Goal: Transaction & Acquisition: Purchase product/service

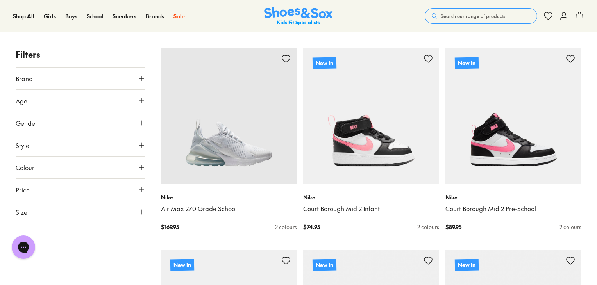
click at [63, 127] on button "Gender" at bounding box center [81, 123] width 130 height 22
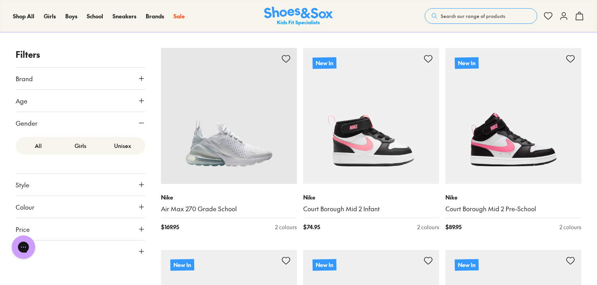
click at [82, 145] on label "Girls" at bounding box center [80, 146] width 42 height 14
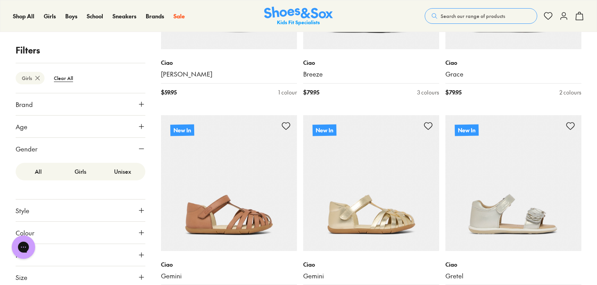
scroll to position [475, 0]
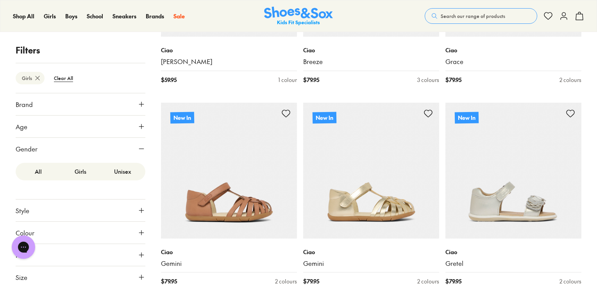
click at [138, 278] on icon at bounding box center [142, 278] width 8 height 8
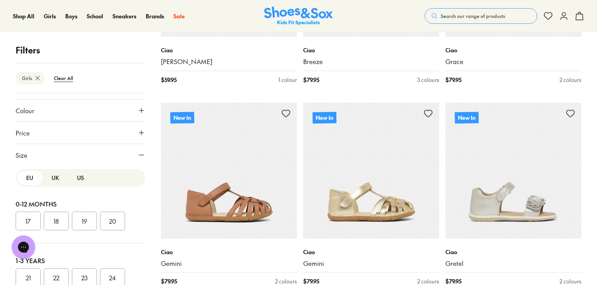
scroll to position [152, 0]
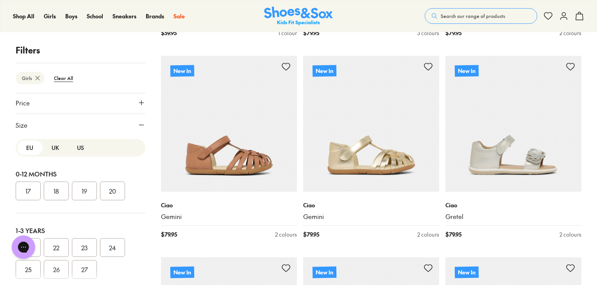
click at [79, 147] on button "US" at bounding box center [80, 148] width 25 height 14
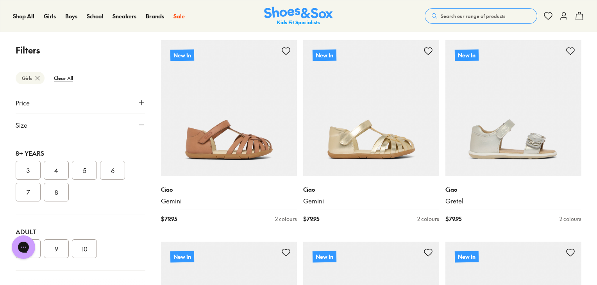
scroll to position [238, 0]
click at [28, 190] on button "7" at bounding box center [28, 189] width 25 height 19
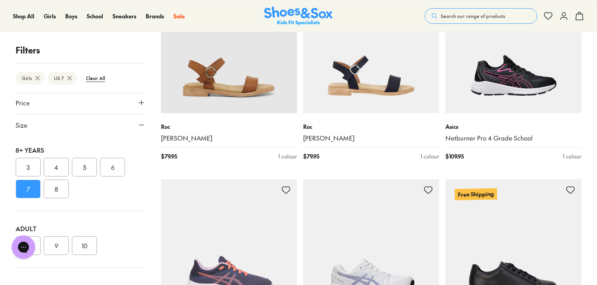
scroll to position [1428, 0]
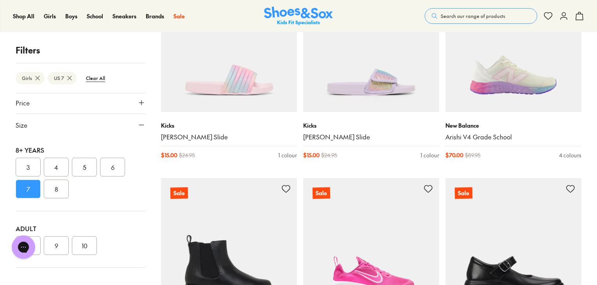
scroll to position [2475, 0]
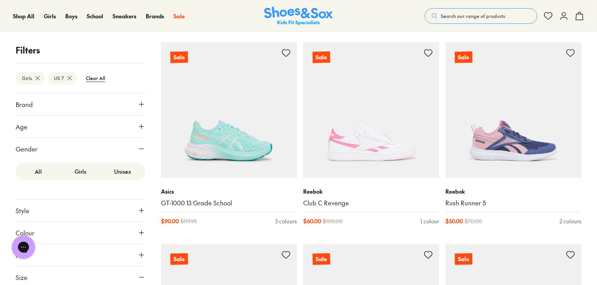
scroll to position [3969, 0]
